Goal: Communication & Community: Answer question/provide support

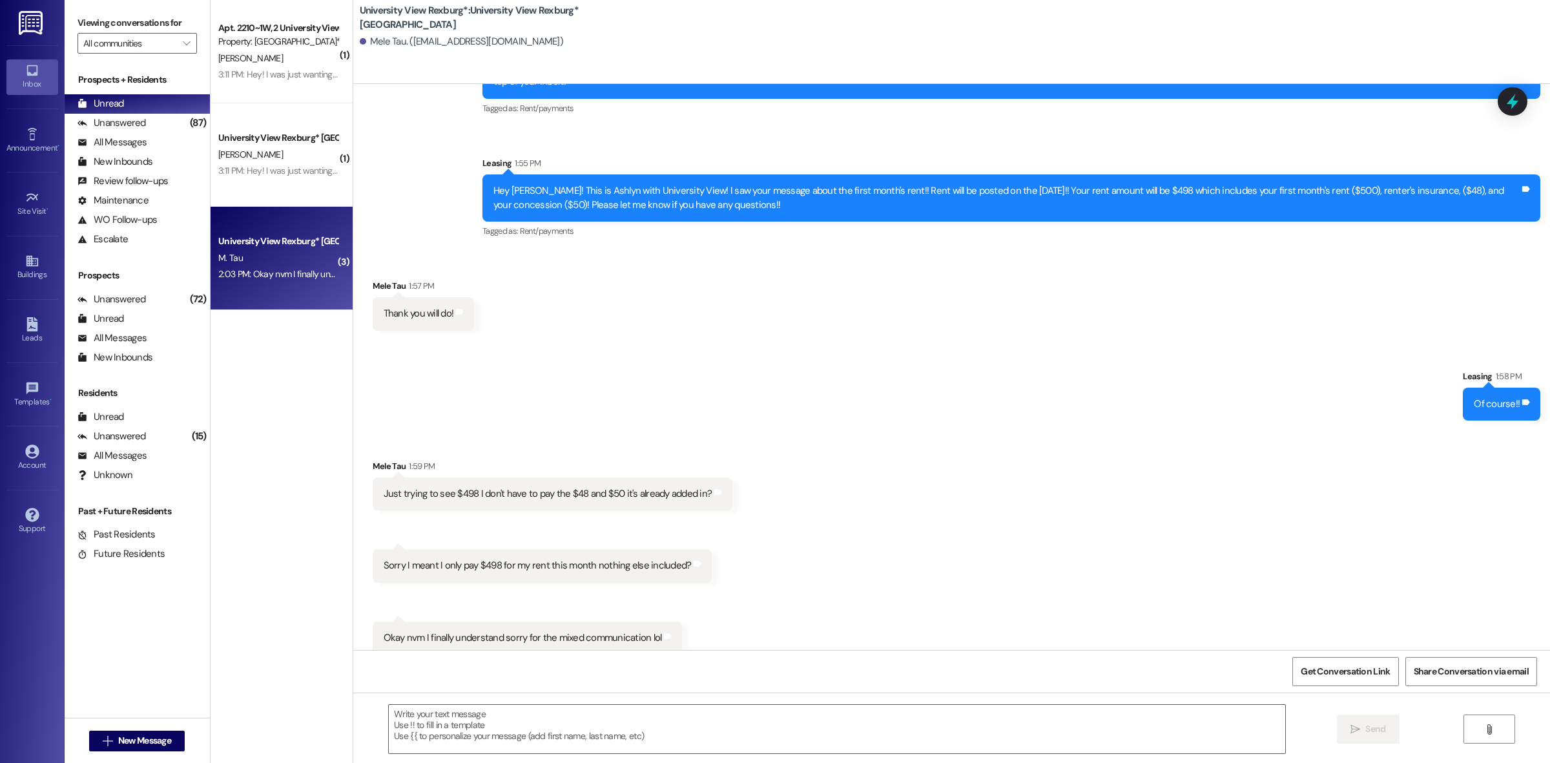
scroll to position [304, 0]
click at [448, 486] on div "Just trying to see $498 I don't have to pay the $48 and $50 it's already added …" at bounding box center [548, 493] width 329 height 14
drag, startPoint x: 448, startPoint y: 479, endPoint x: 764, endPoint y: 488, distance: 316.6
click at [764, 488] on div "Received via SMS Mele Tau 1:59 PM Just trying to see $498 I don't have to pay t…" at bounding box center [951, 547] width 1197 height 234
click at [774, 469] on div "Received via SMS Mele Tau 1:59 PM Just trying to see $498 I don't have to pay t…" at bounding box center [951, 547] width 1197 height 234
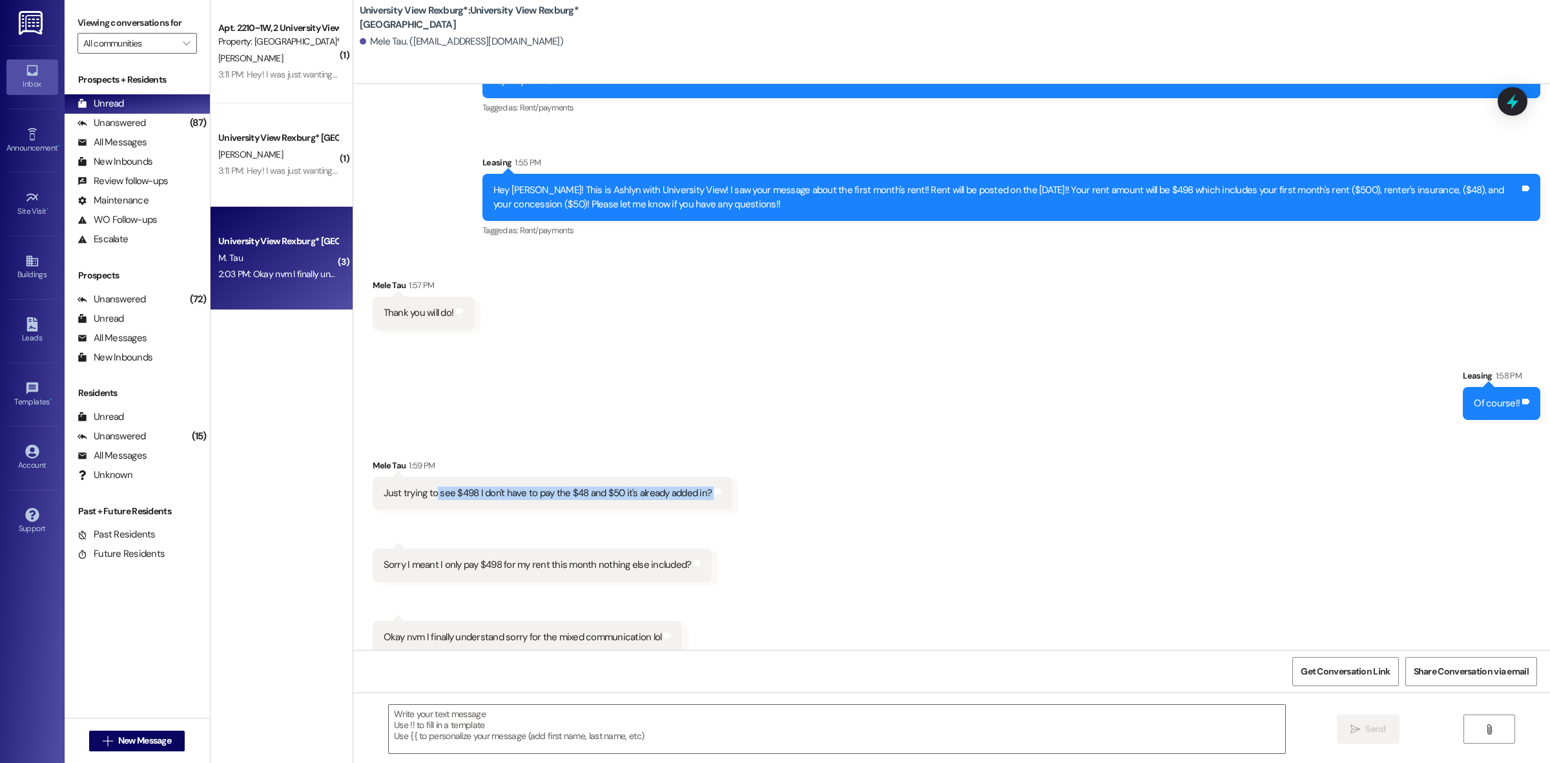
drag, startPoint x: 430, startPoint y: 476, endPoint x: 729, endPoint y: 479, distance: 299.1
click at [729, 479] on div "Received via SMS Mele Tau 1:59 PM Just trying to see $498 I don't have to pay t…" at bounding box center [553, 484] width 380 height 70
drag, startPoint x: 405, startPoint y: 549, endPoint x: 714, endPoint y: 546, distance: 308.8
click at [714, 546] on div "Received via SMS Mele Tau 1:59 PM Just trying to see $498 I don't have to pay t…" at bounding box center [951, 547] width 1197 height 234
drag, startPoint x: 394, startPoint y: 619, endPoint x: 722, endPoint y: 603, distance: 328.6
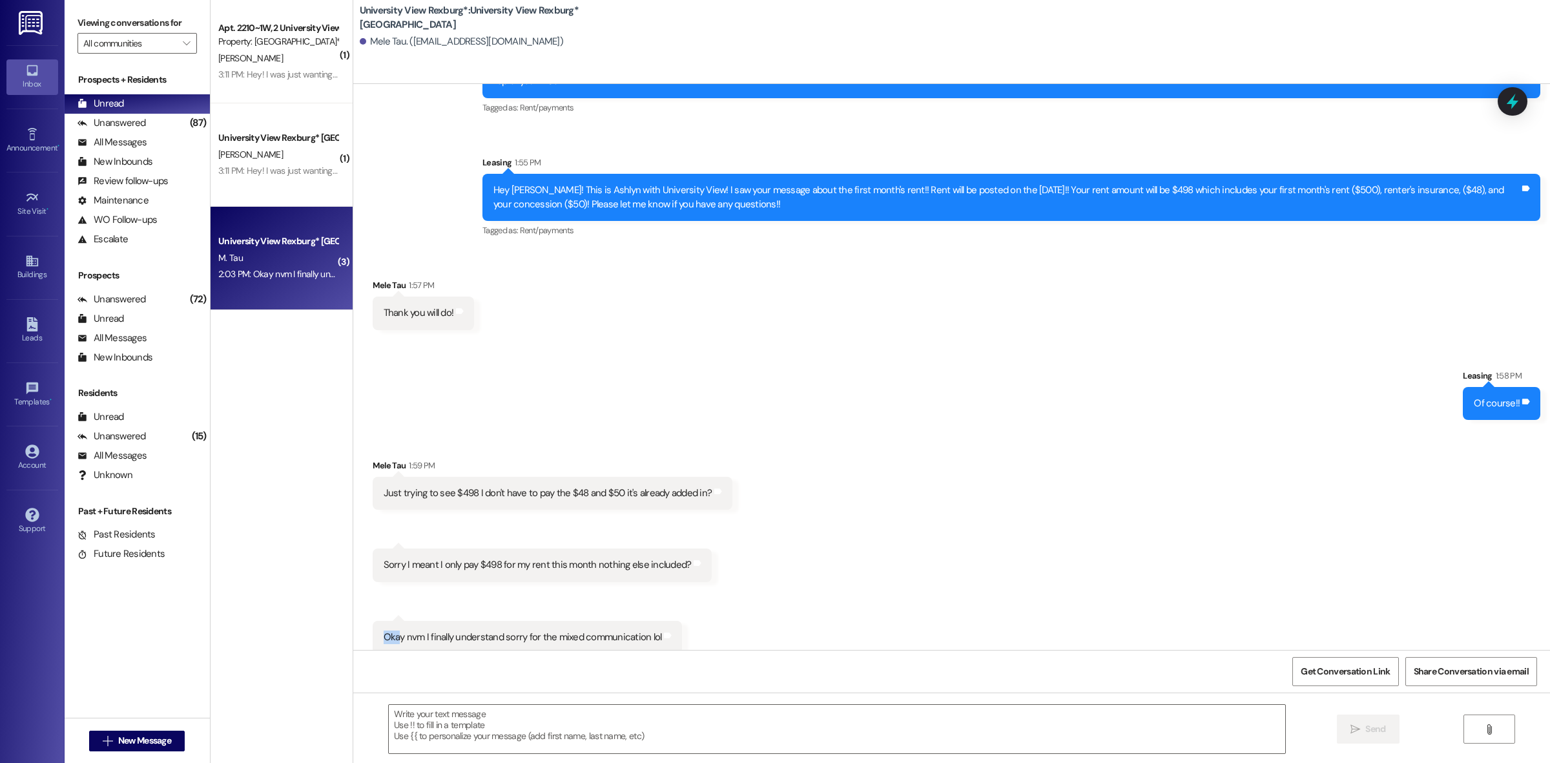
click at [722, 603] on div "Received via SMS Mele Tau 1:59 PM Just trying to see $498 I don't have to pay t…" at bounding box center [951, 547] width 1197 height 234
click at [312, 647] on div "( 1 ) Apt. 2210~1W, [GEOGRAPHIC_DATA] Property: [GEOGRAPHIC_DATA]* [PERSON_NAME…" at bounding box center [282, 335] width 142 height 671
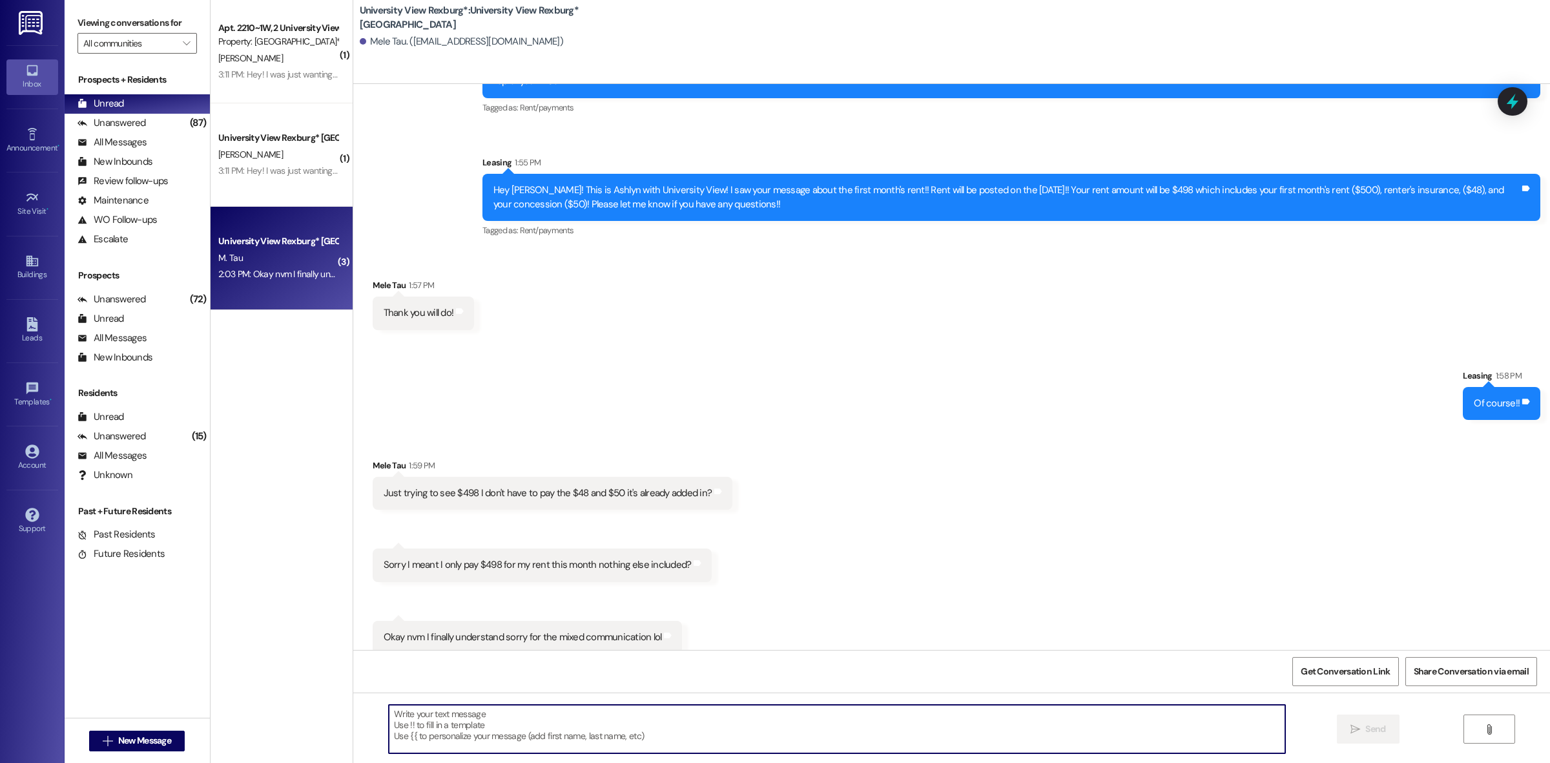
click at [490, 720] on textarea at bounding box center [837, 729] width 897 height 48
type textarea "Y"
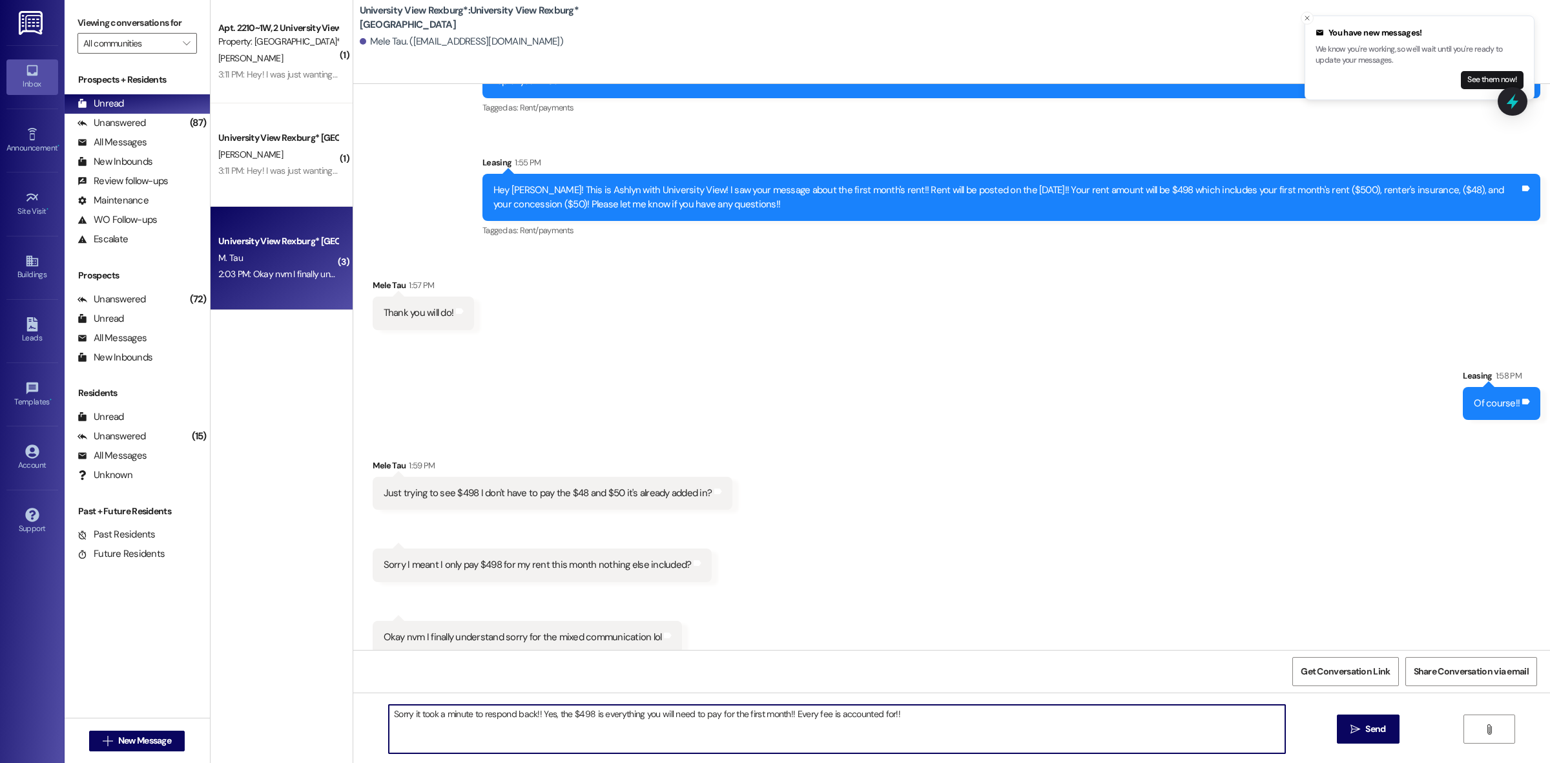
type textarea "Sorry it took a minute to respond back!! Yes, the $498 is everything you will n…"
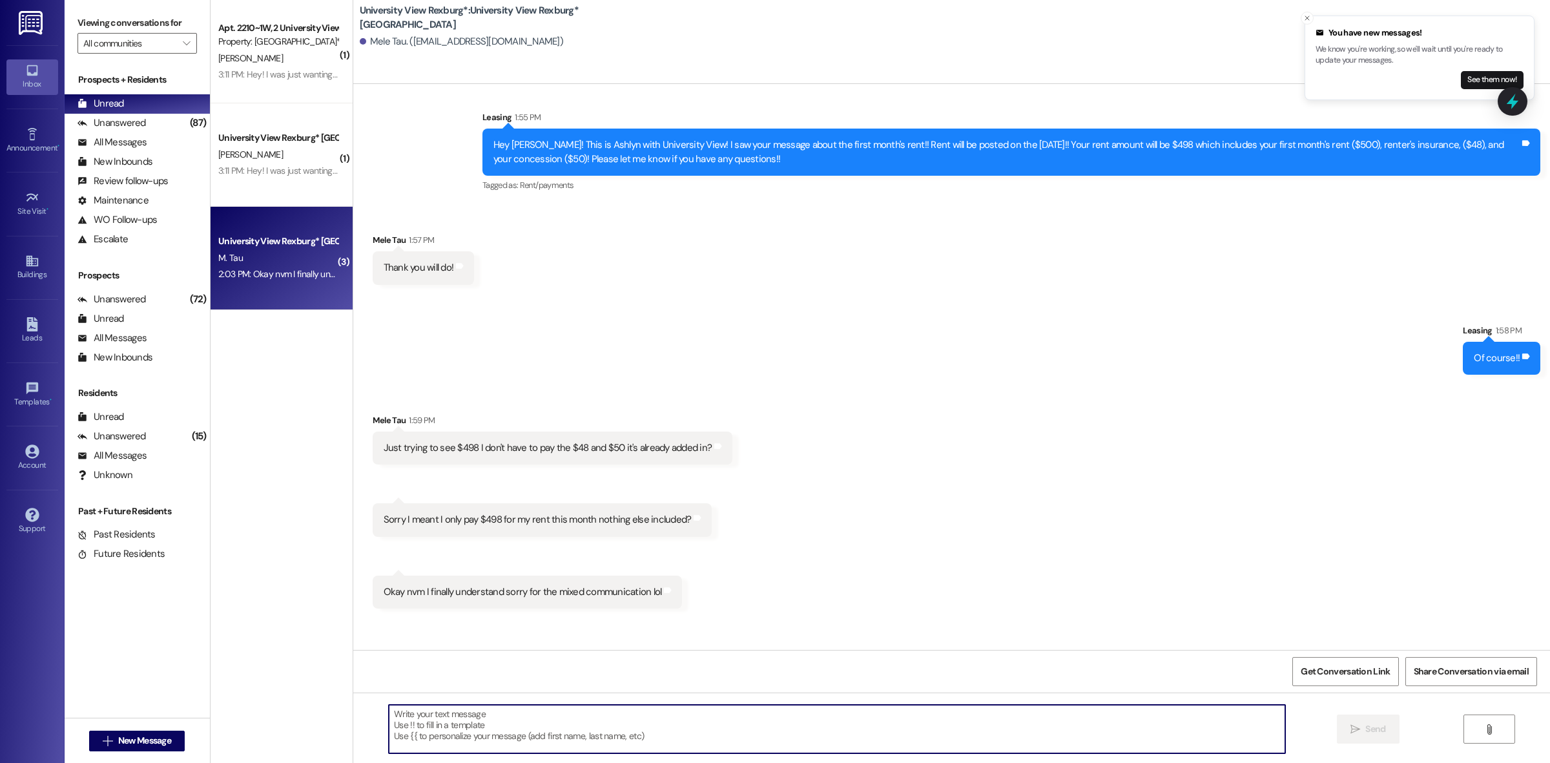
scroll to position [395, 0]
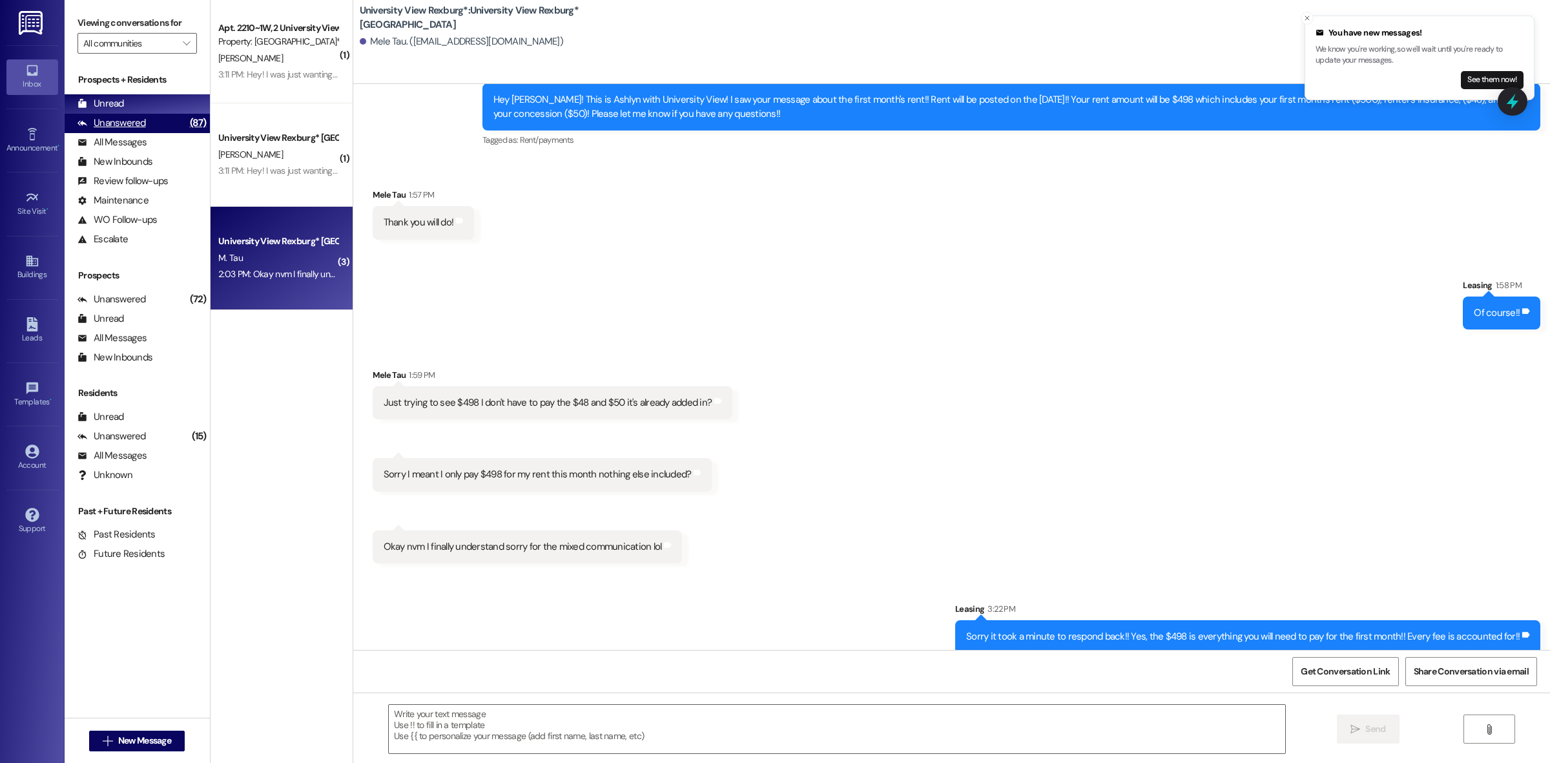
click at [112, 121] on div "Unanswered" at bounding box center [112, 123] width 68 height 14
click at [118, 107] on div "Unread" at bounding box center [101, 104] width 47 height 14
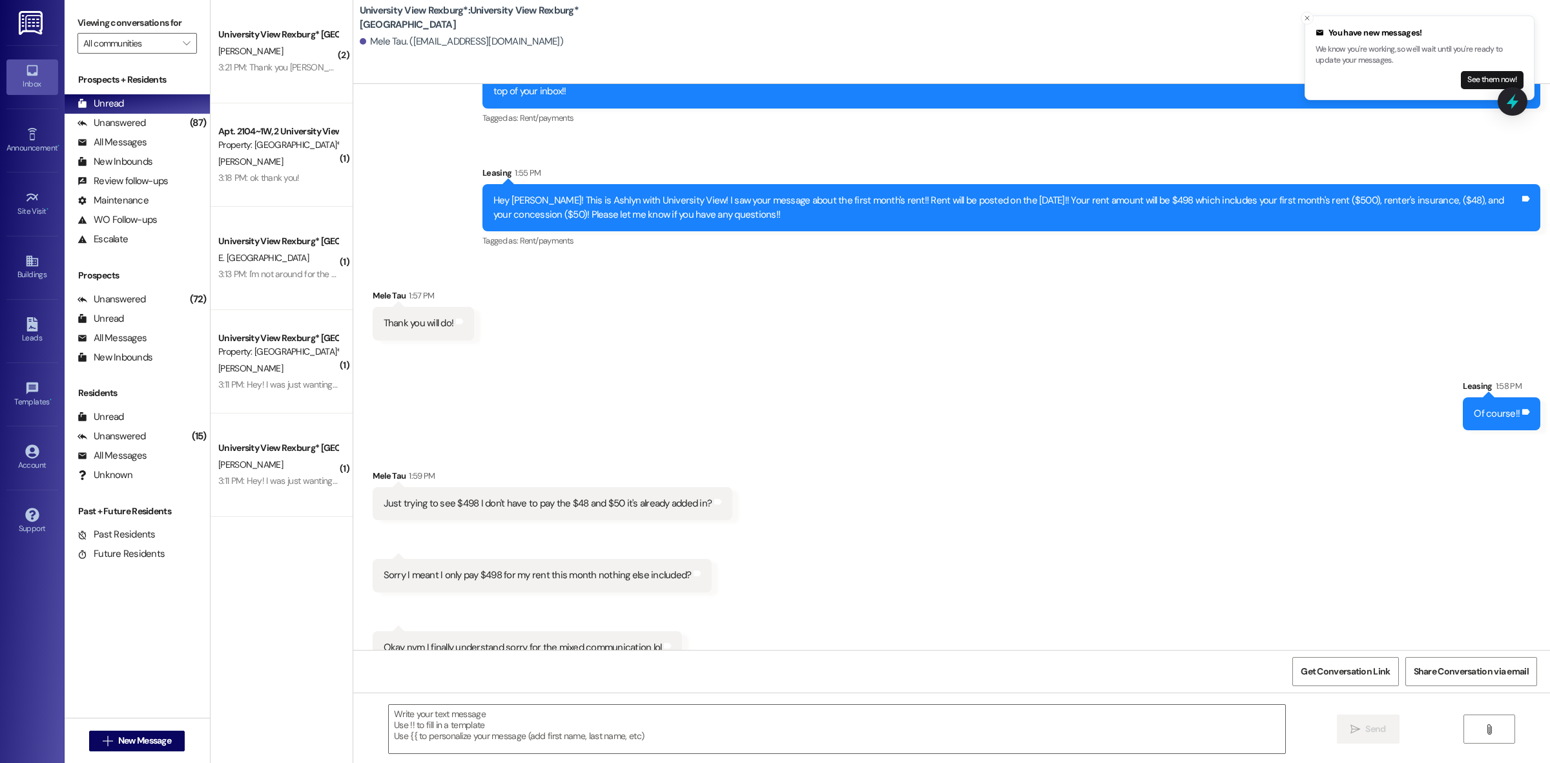
scroll to position [304, 0]
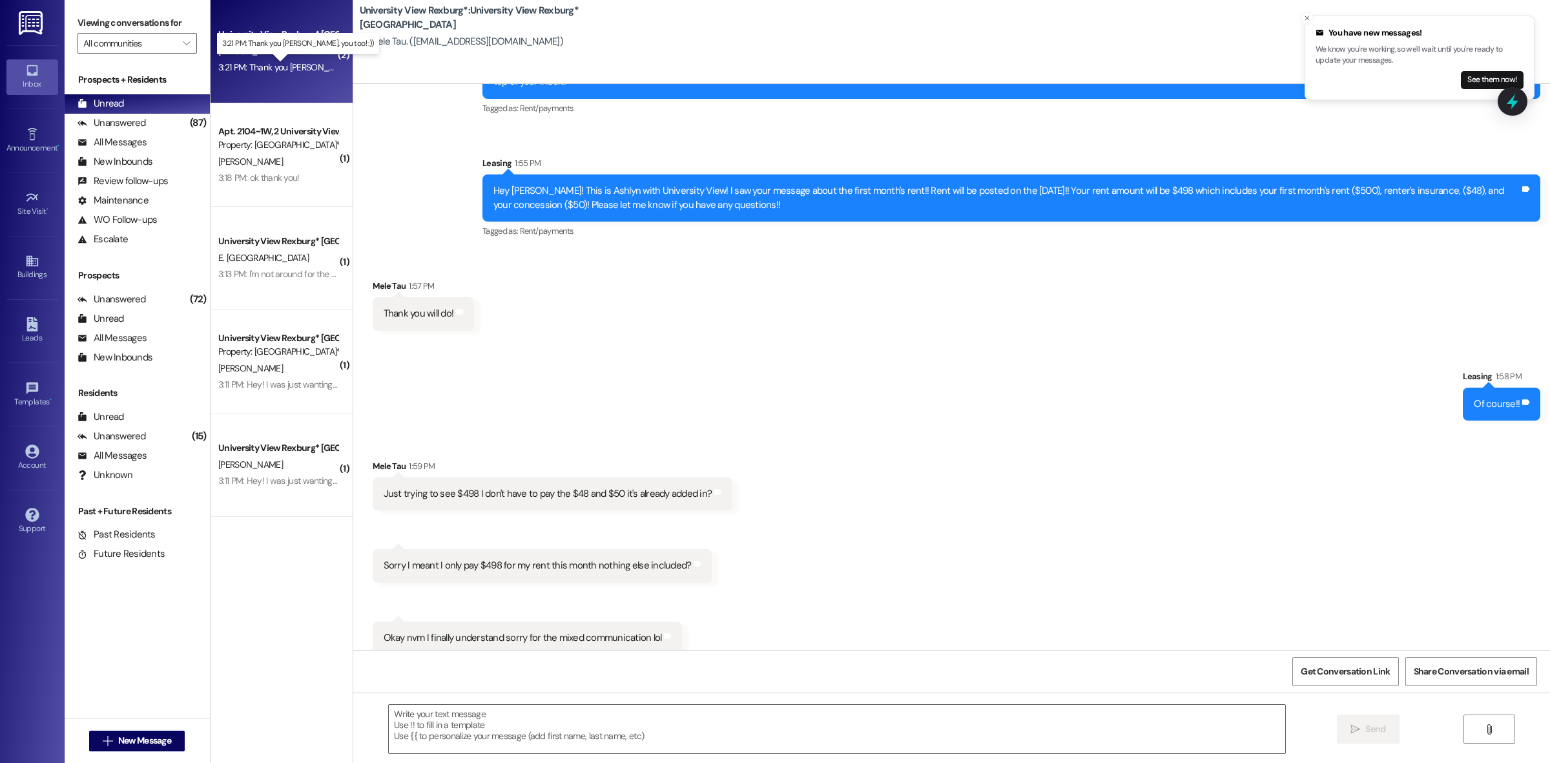
click at [267, 70] on div "3:21 PM: Thank you [PERSON_NAME], you too! :)) 3:21 PM: Thank you [PERSON_NAME]…" at bounding box center [307, 67] width 179 height 12
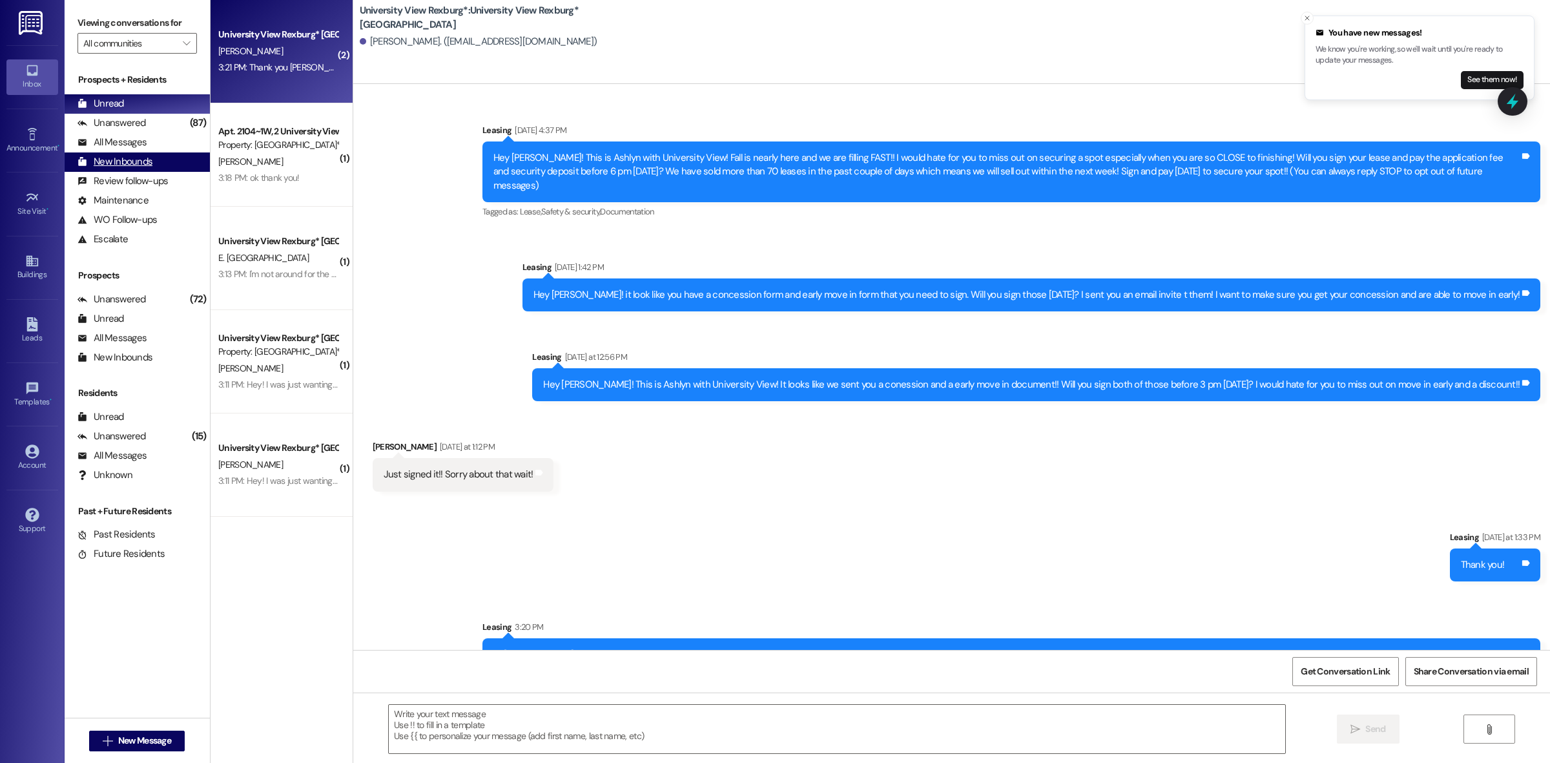
scroll to position [179, 0]
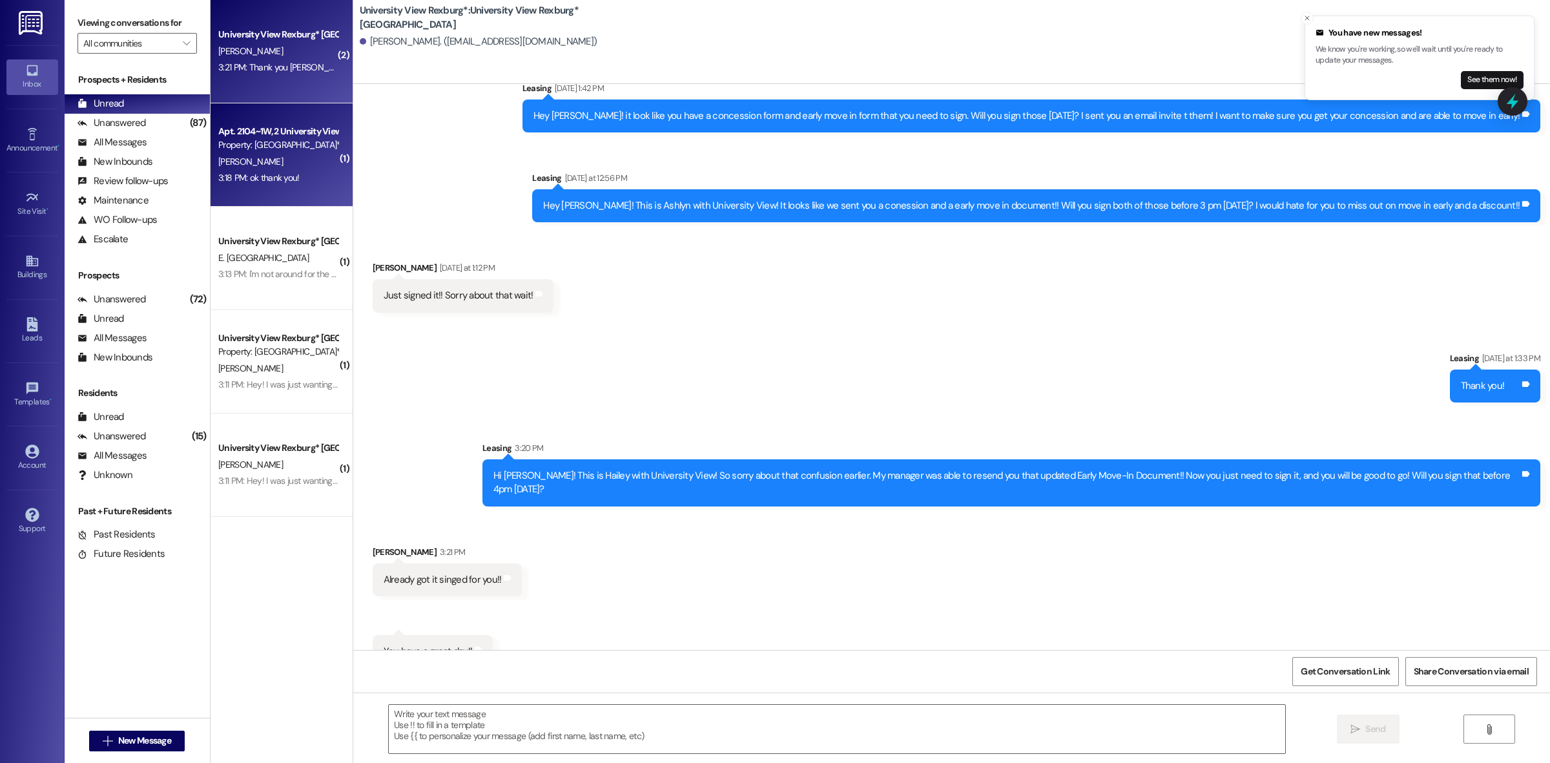
click at [278, 179] on div "3:18 PM: ok thank you! 3:18 PM: ok thank you!" at bounding box center [258, 178] width 81 height 12
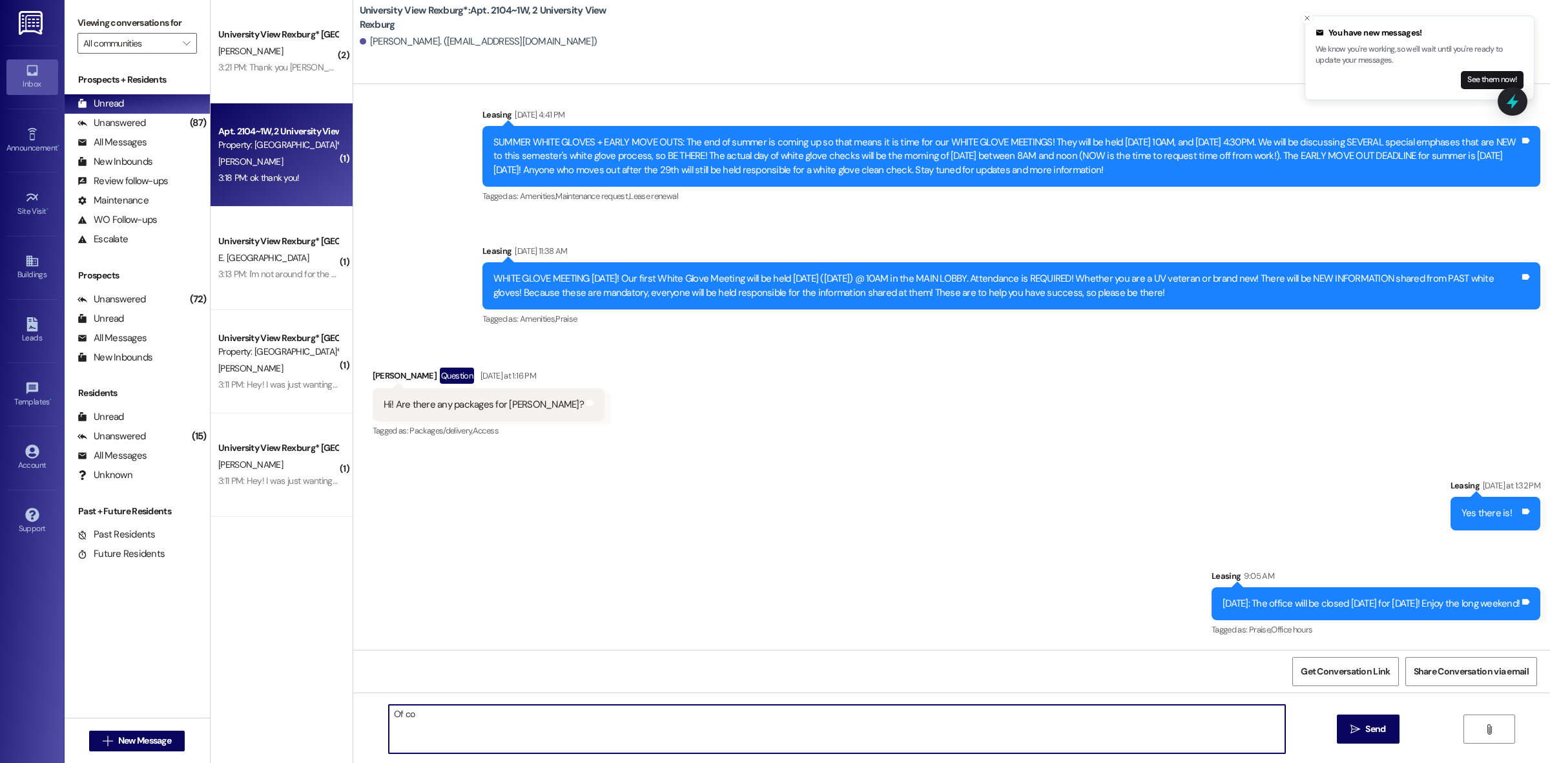
scroll to position [58439, 0]
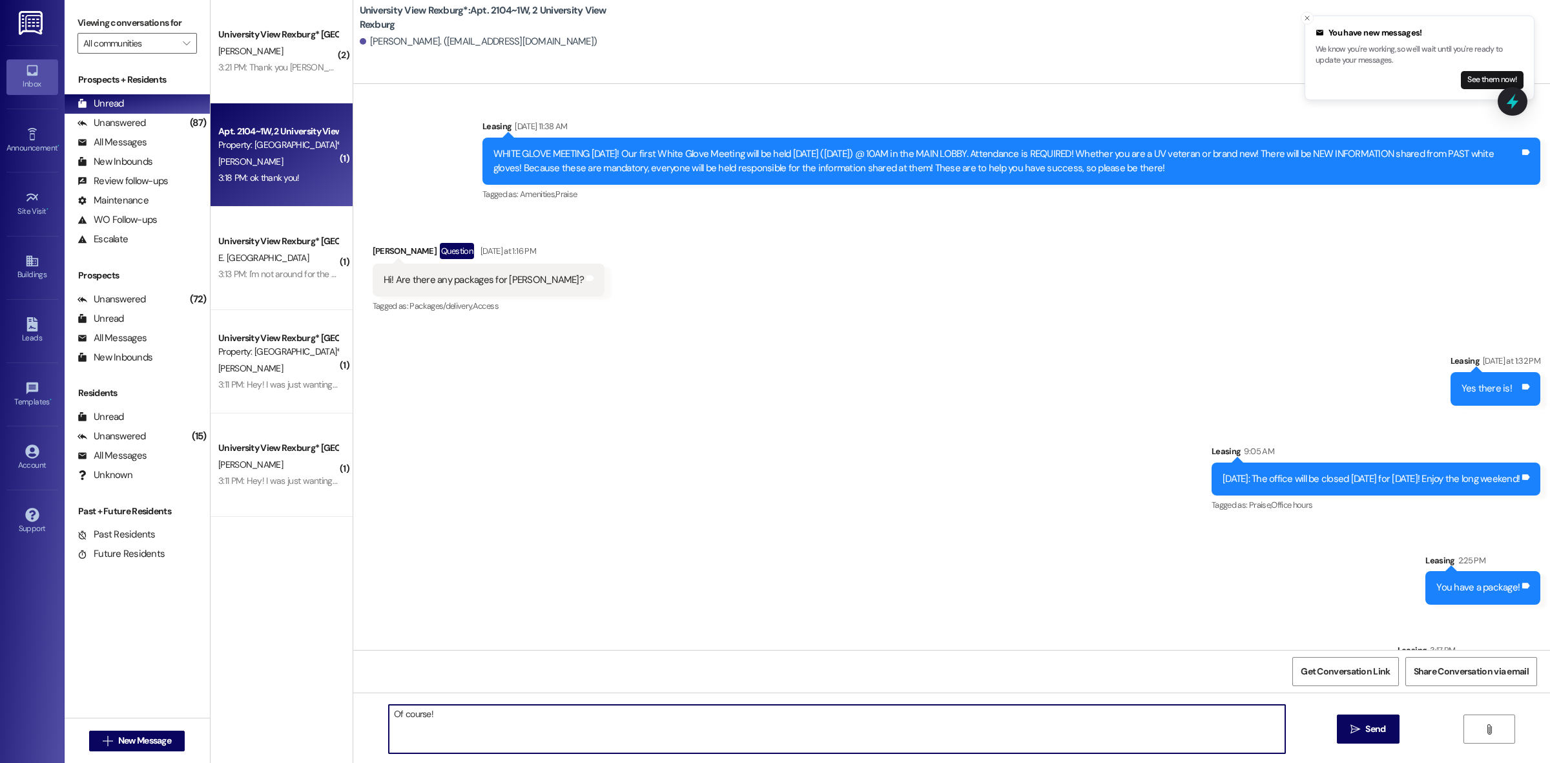
type textarea "Of course!"
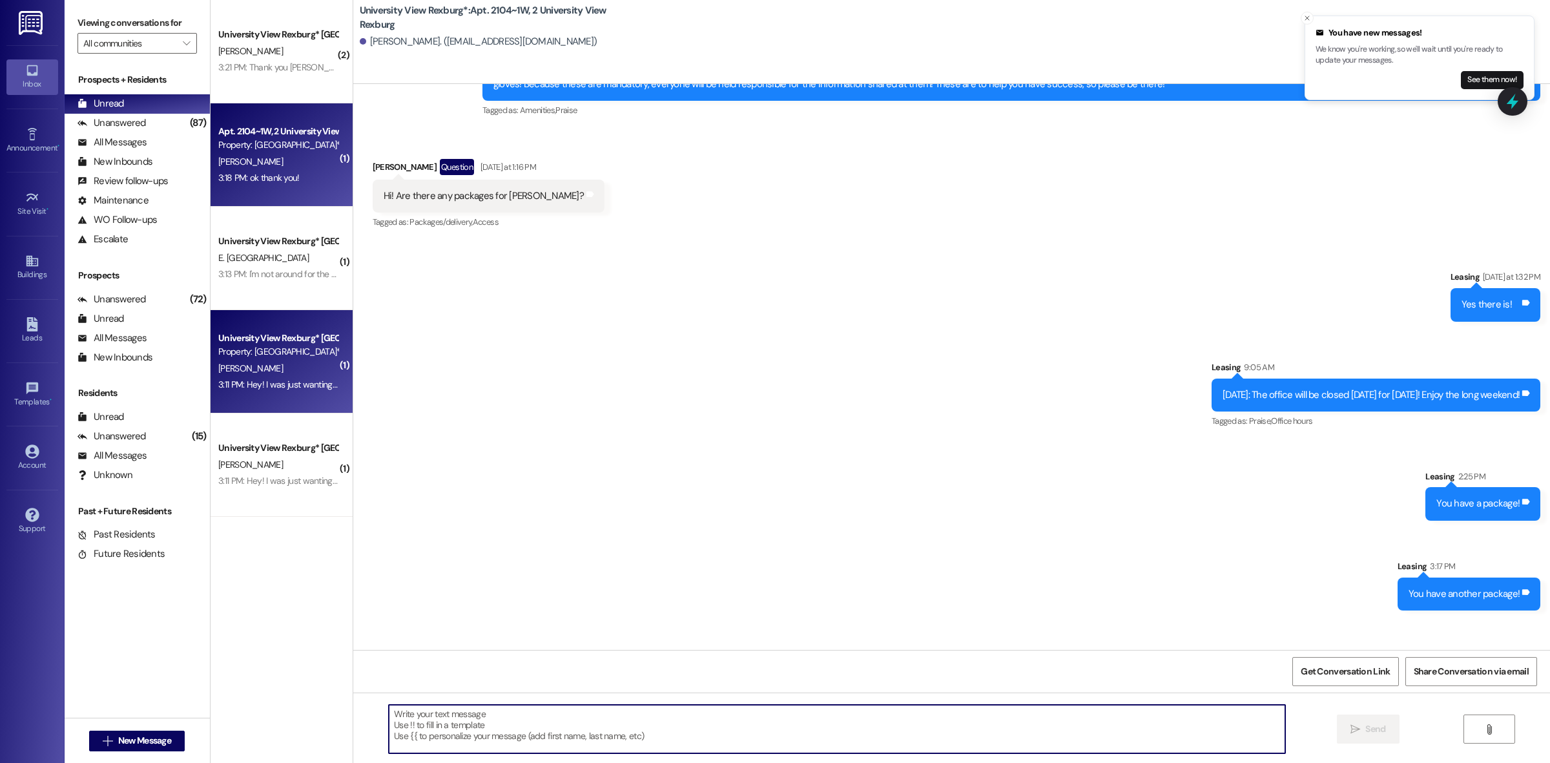
scroll to position [58531, 0]
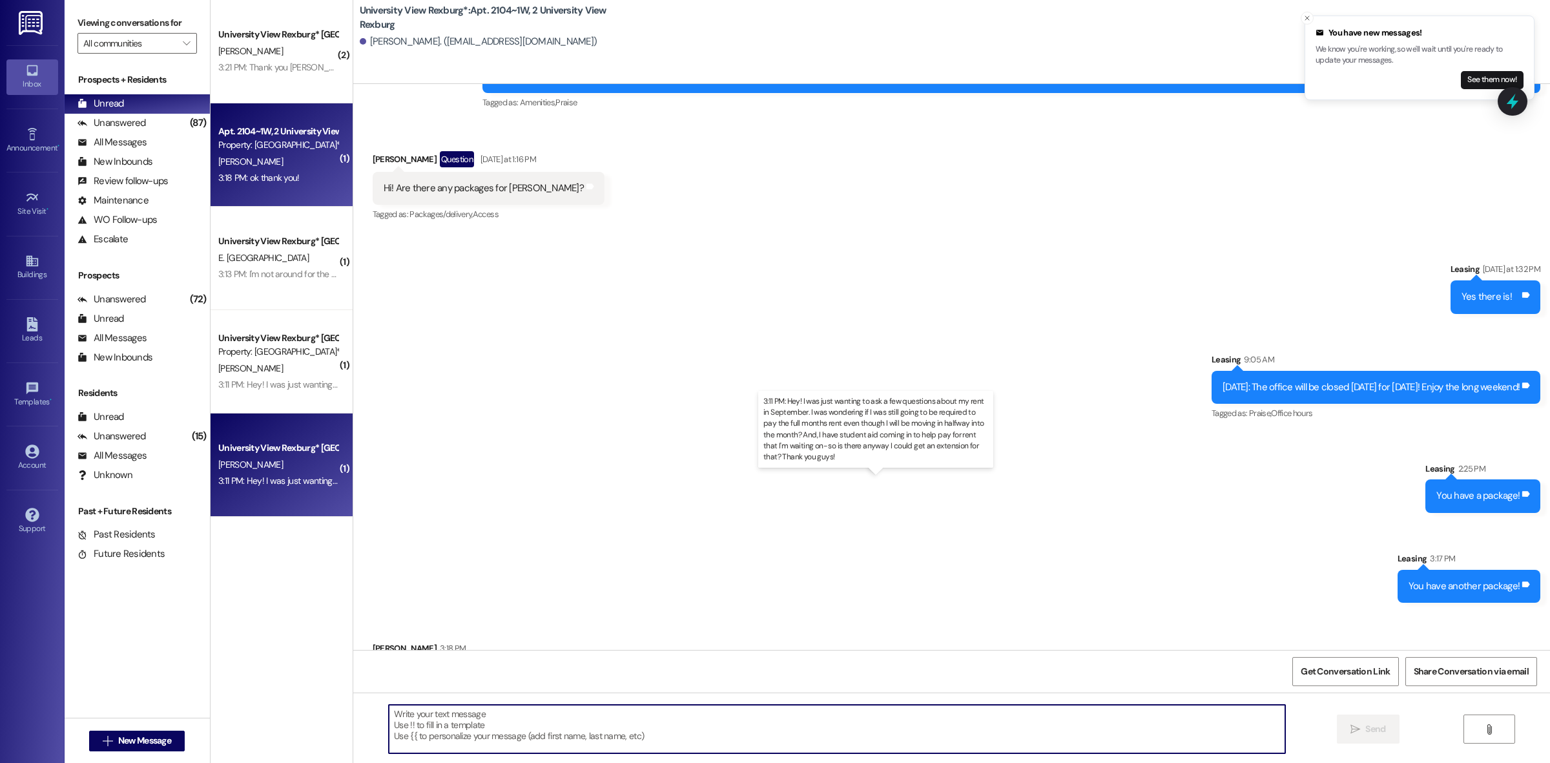
click at [289, 482] on div "3:11 PM: Hey! I was just wanting to ask a few questions about my rent in Septem…" at bounding box center [886, 481] width 1337 height 12
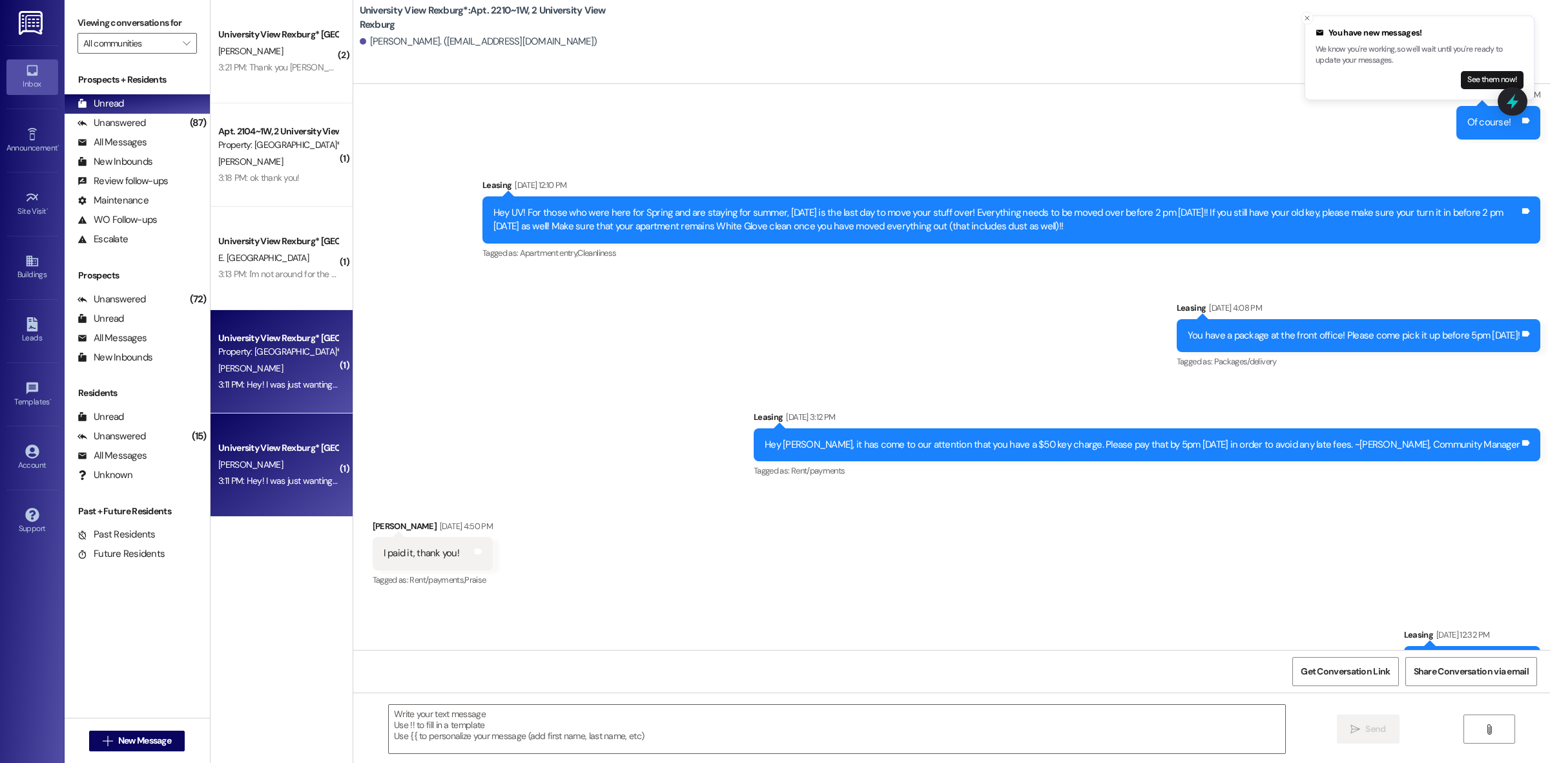
scroll to position [34246, 0]
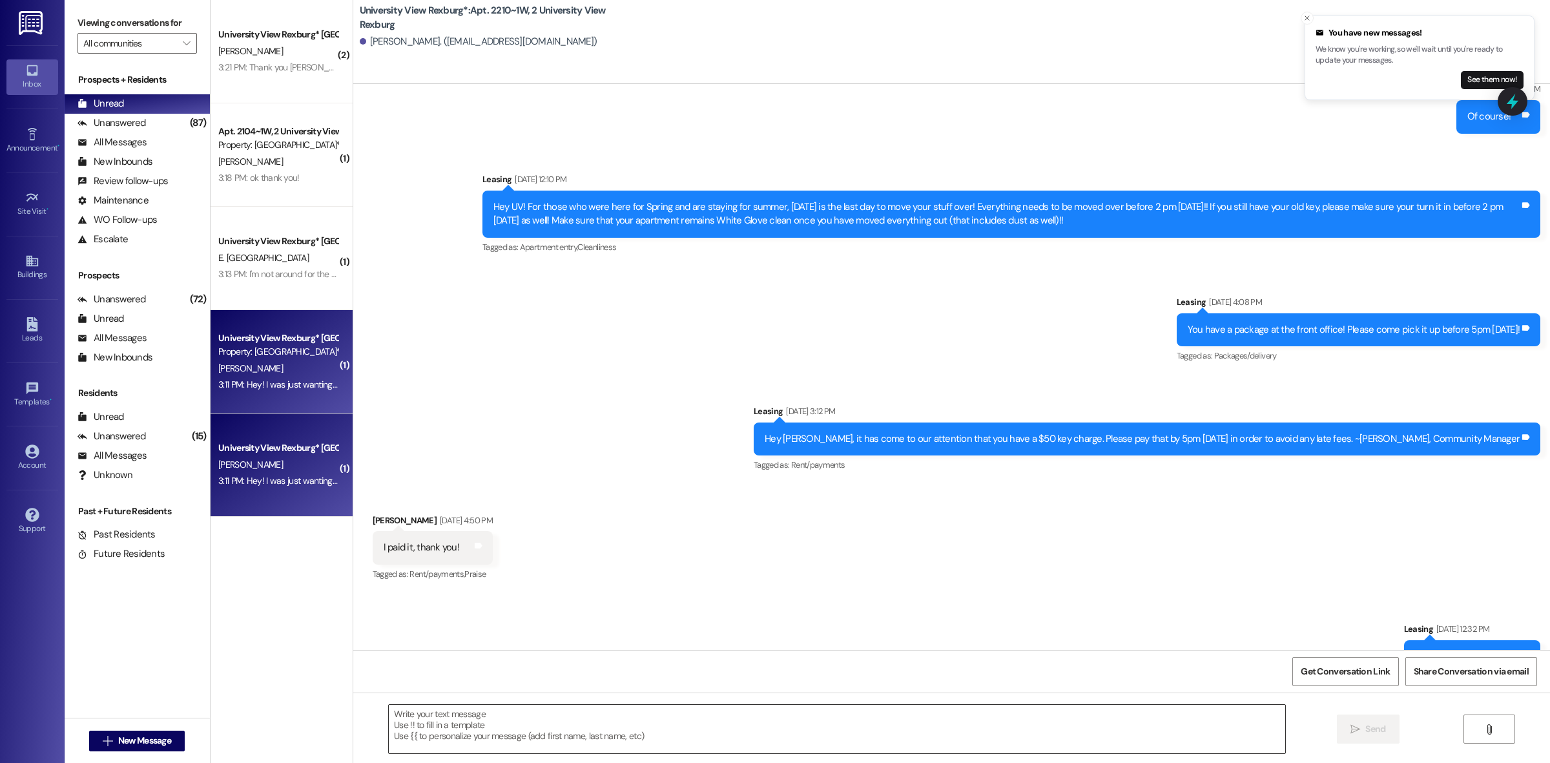
click at [481, 732] on textarea at bounding box center [837, 729] width 897 height 48
click at [640, 709] on textarea "Hey [PERSON_NAME]!! Yes, you will have to pay the full month's rent!!" at bounding box center [837, 729] width 897 height 48
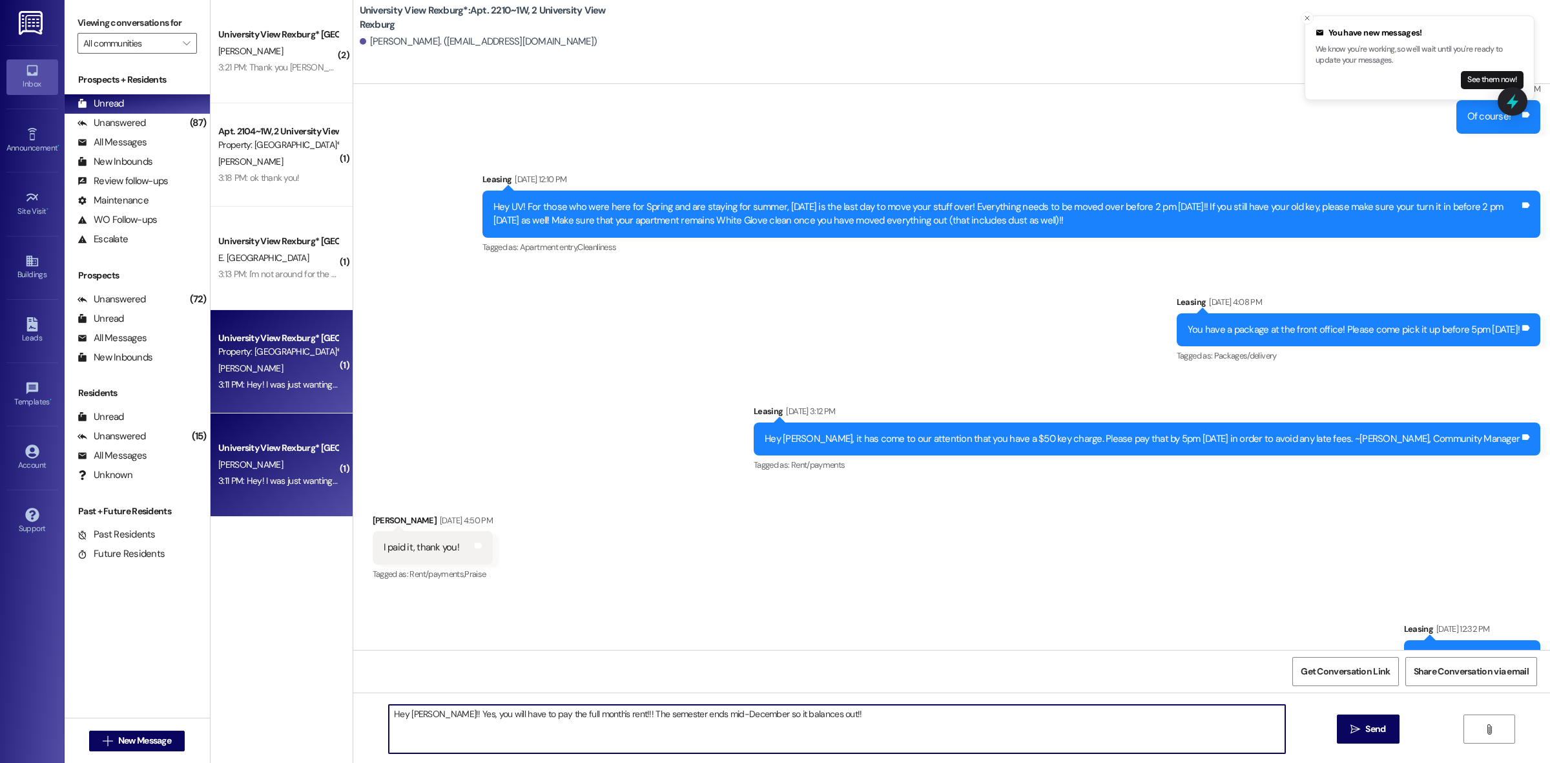
drag, startPoint x: 654, startPoint y: 713, endPoint x: 619, endPoint y: 719, distance: 36.1
click at [619, 719] on textarea "Hey [PERSON_NAME]!! Yes, you will have to pay the full month's rent!!! The seme…" at bounding box center [837, 729] width 897 height 48
click at [879, 724] on textarea "Hey [PERSON_NAME]!! Yes, you will have to pay the full month's rent!!! The leas…" at bounding box center [837, 729] width 897 height 48
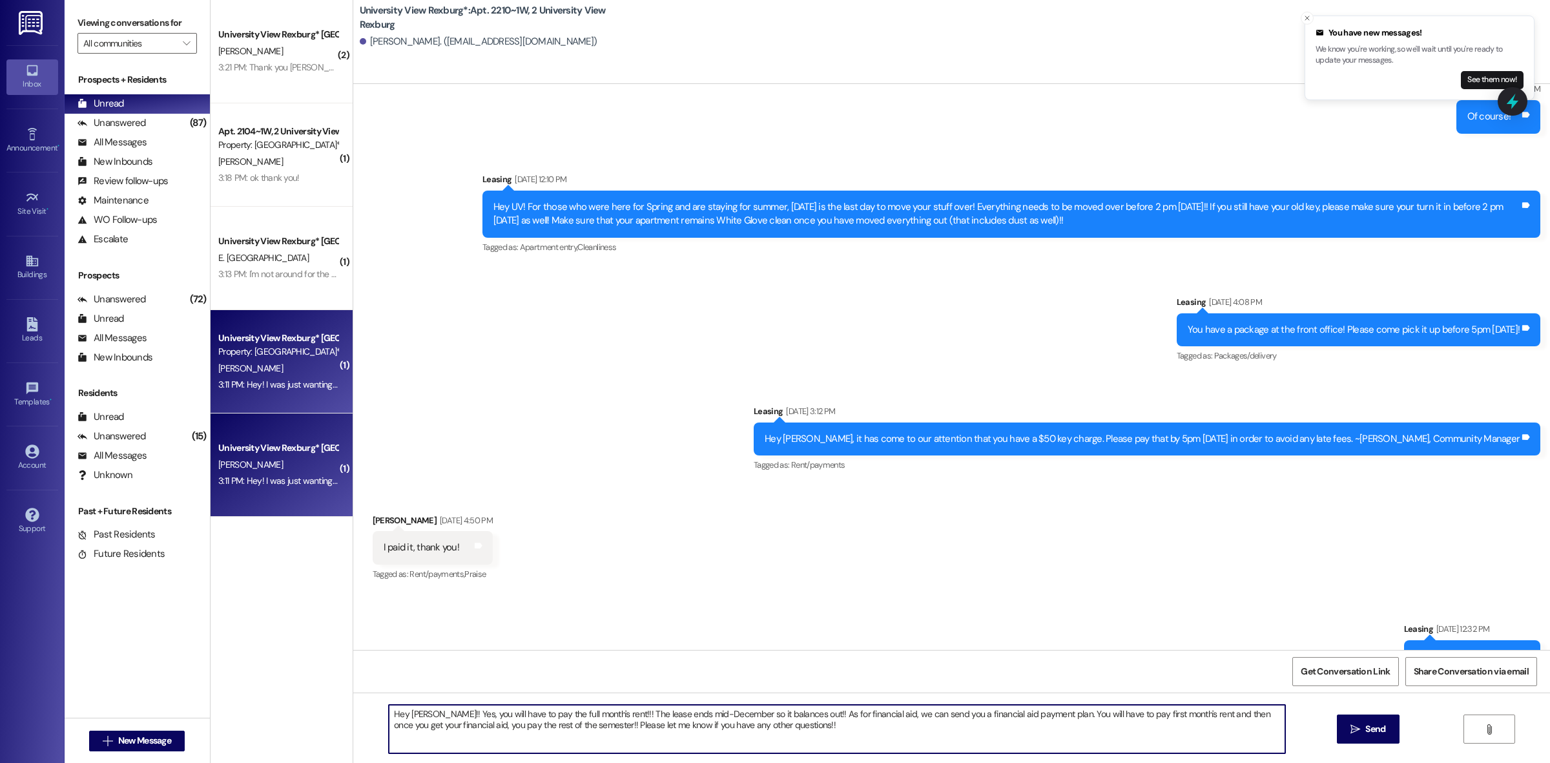
type textarea "Hey [PERSON_NAME]!! Yes, you will have to pay the full month's rent!!! The leas…"
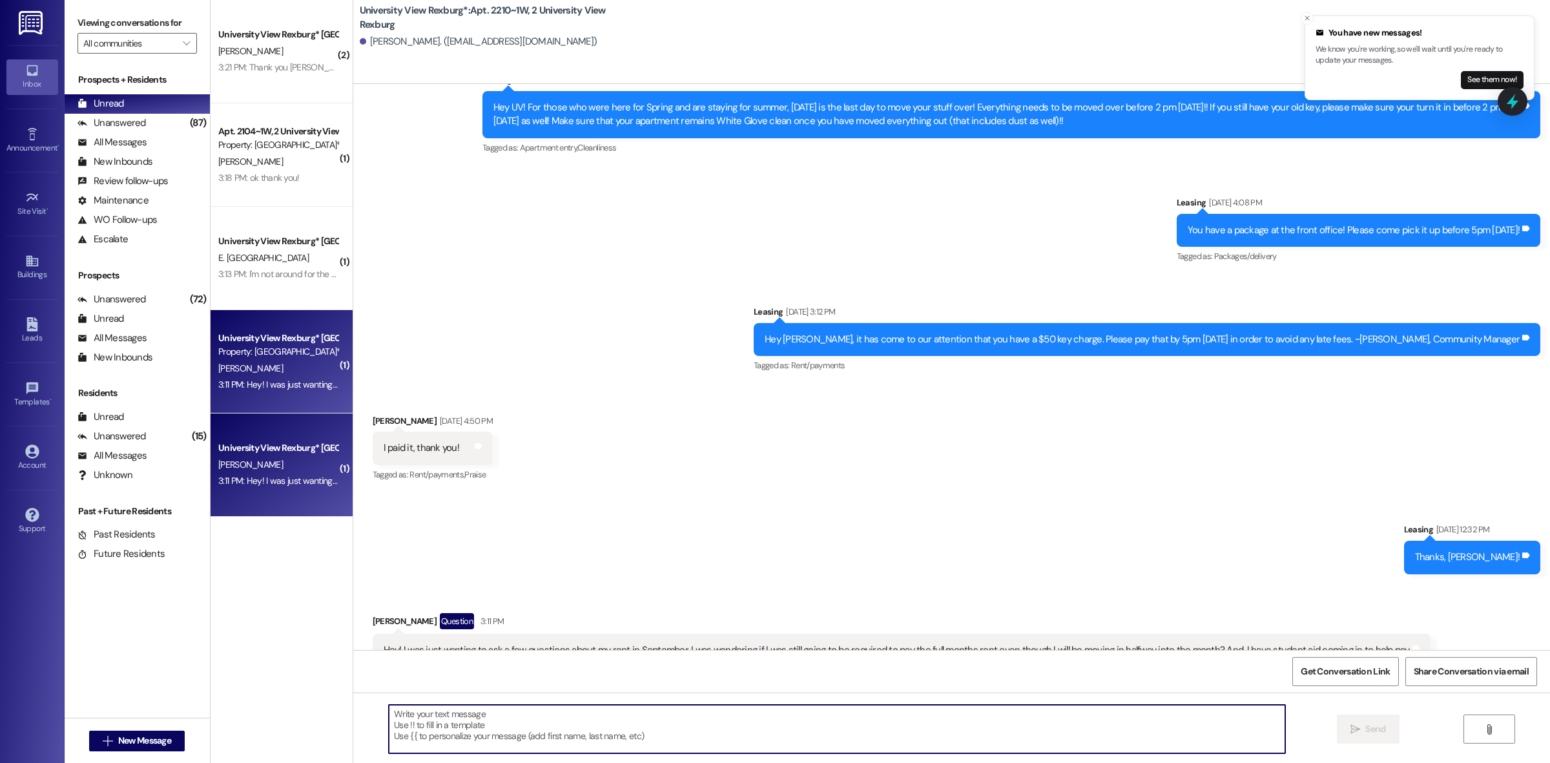
scroll to position [34351, 0]
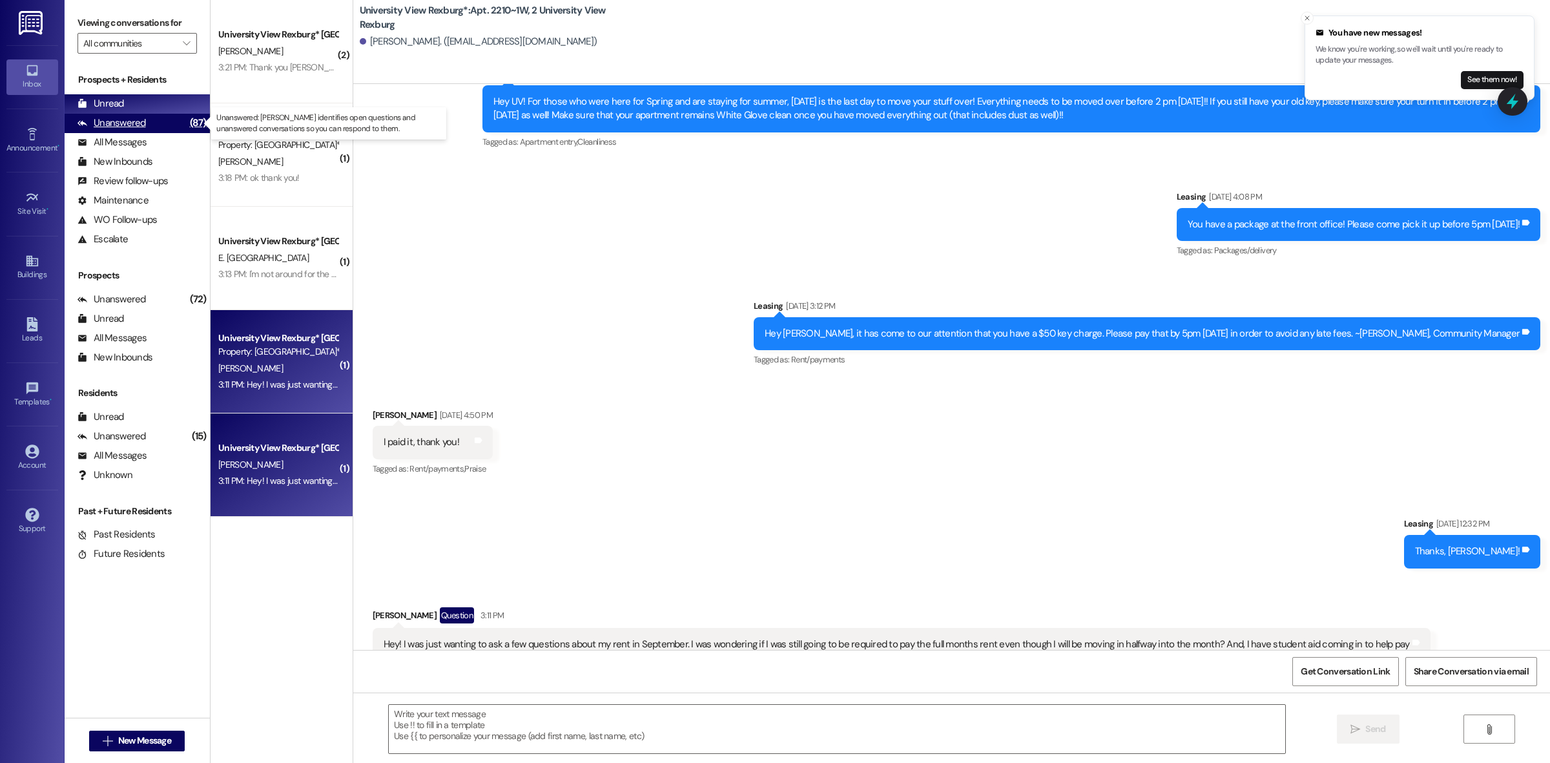
click at [176, 124] on div "Unanswered (87)" at bounding box center [137, 123] width 145 height 19
click at [169, 109] on div "Unread (0)" at bounding box center [137, 103] width 145 height 19
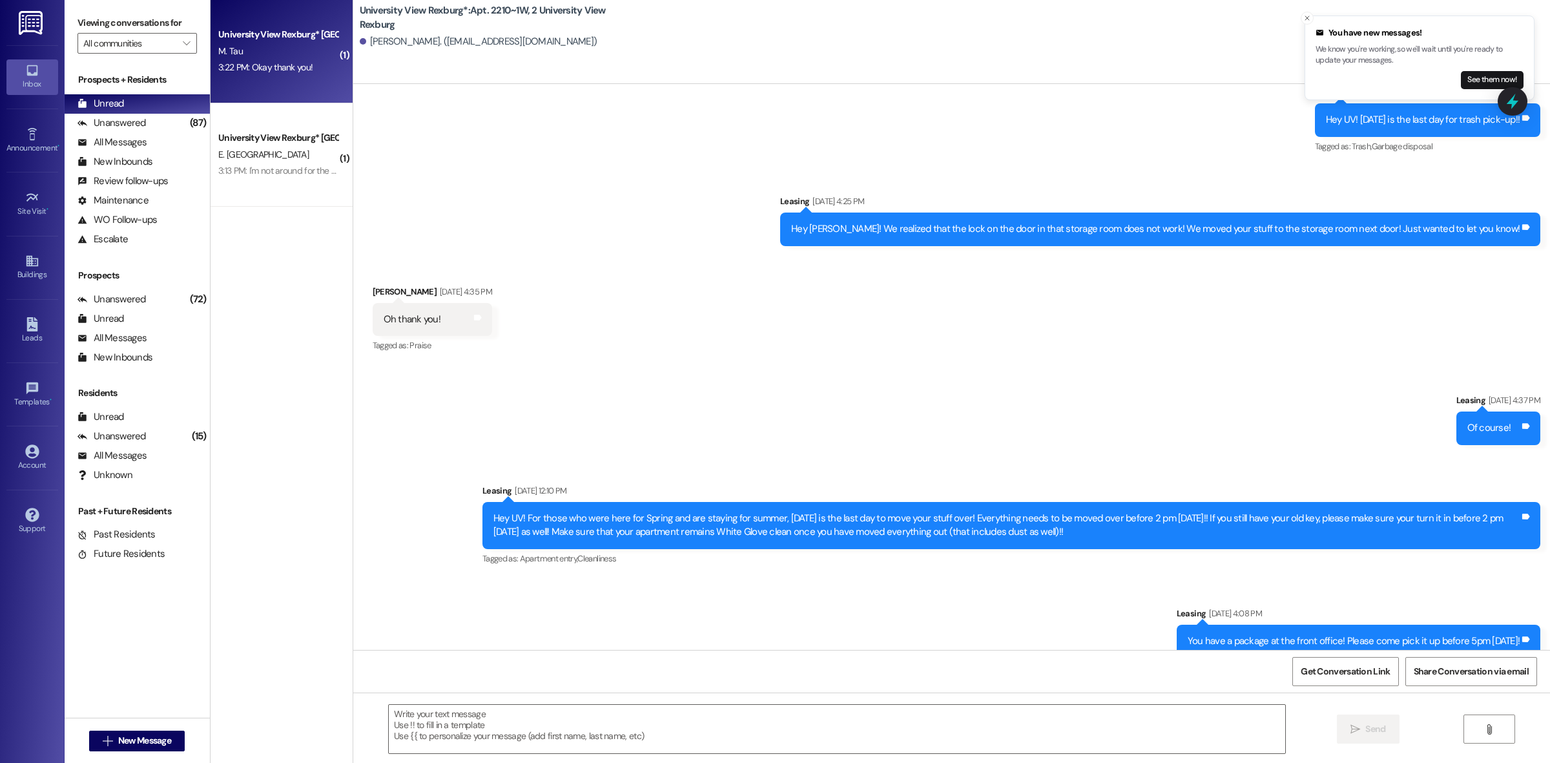
click at [263, 72] on div "3:22 PM: Okay thank you! 3:22 PM: Okay thank you!" at bounding box center [265, 67] width 94 height 12
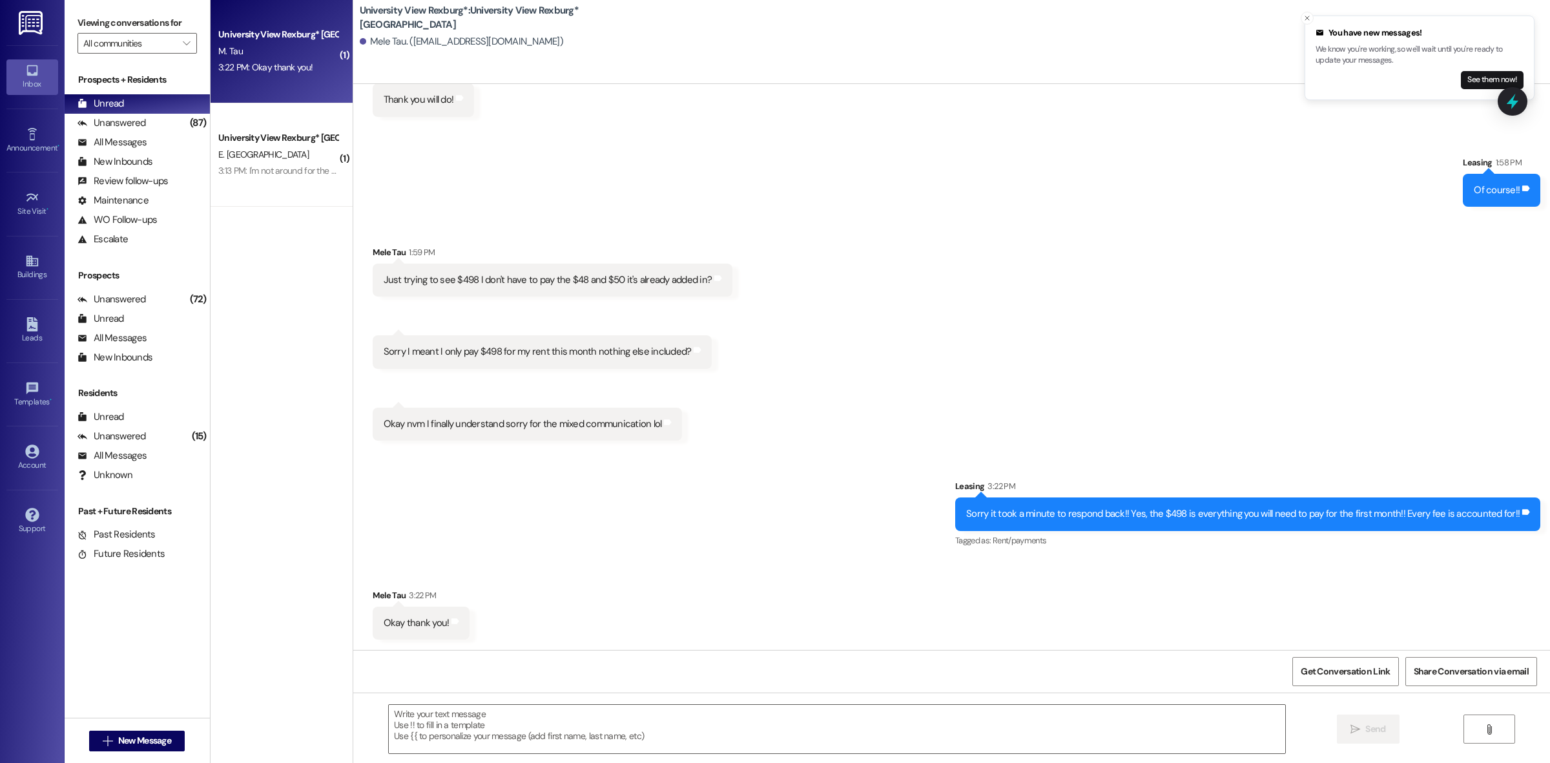
scroll to position [504, 0]
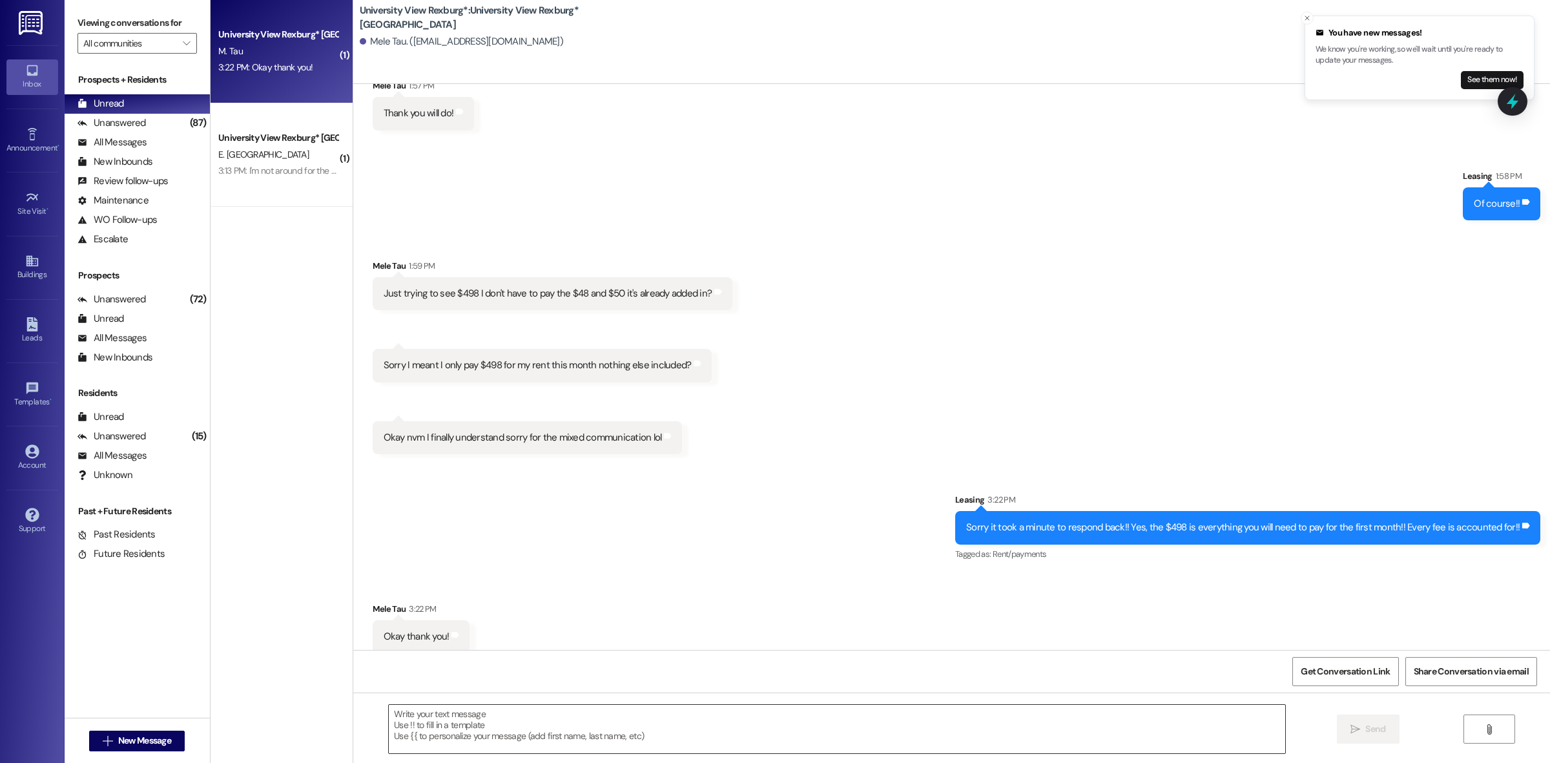
click at [522, 729] on textarea at bounding box center [837, 729] width 897 height 48
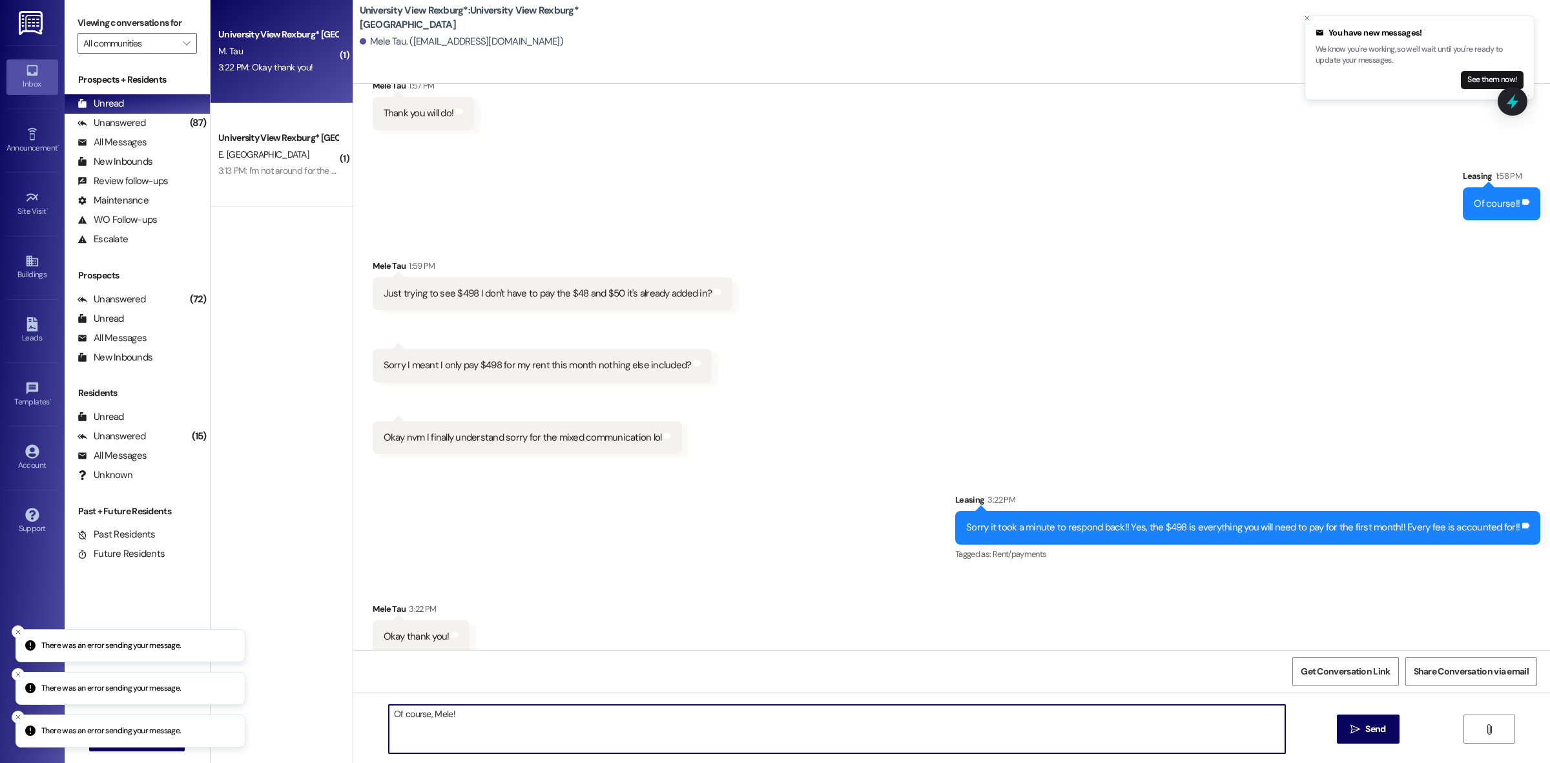
type textarea "Of course, Mele!!"
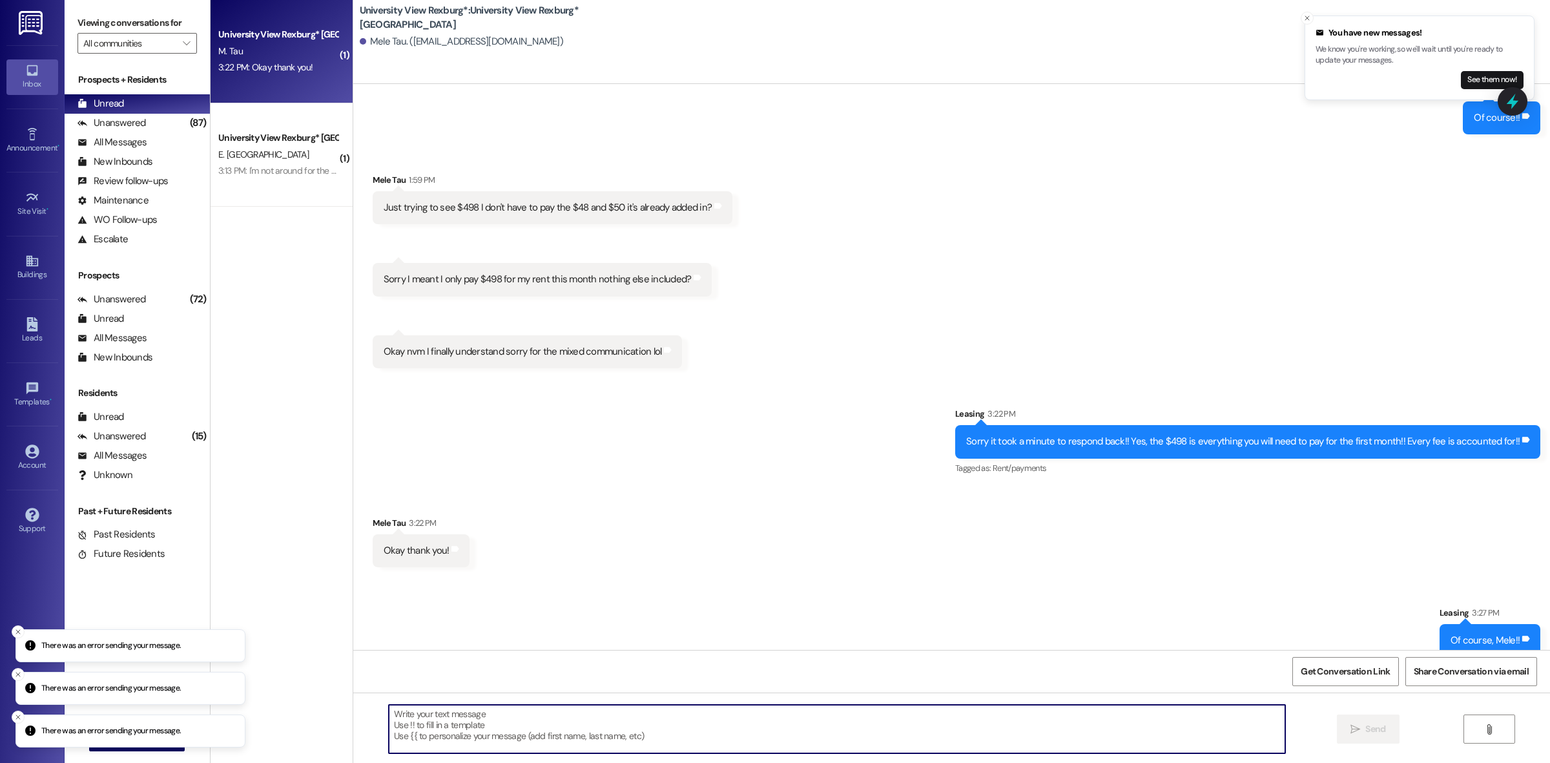
scroll to position [593, 0]
